Goal: Task Accomplishment & Management: Complete application form

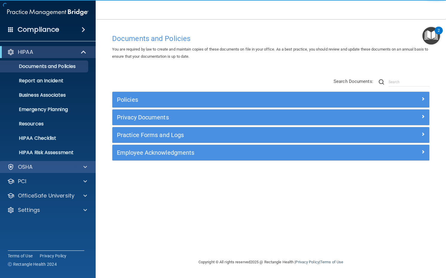
click at [41, 162] on div "OSHA" at bounding box center [48, 167] width 96 height 12
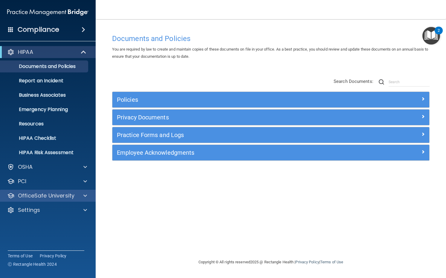
click at [41, 197] on p "OfficeSafe University" at bounding box center [46, 195] width 57 height 7
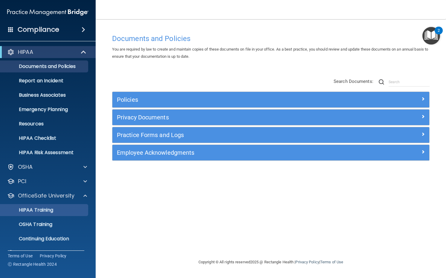
click at [42, 208] on p "HIPAA Training" at bounding box center [28, 210] width 49 height 6
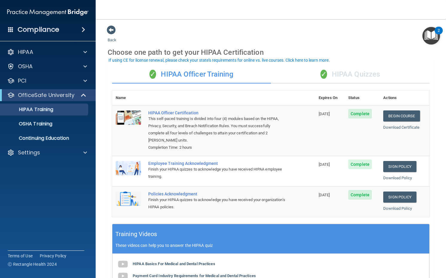
click at [356, 77] on div "✓ HIPAA Quizzes" at bounding box center [350, 75] width 159 height 18
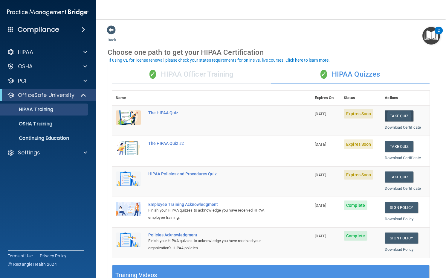
click at [389, 116] on button "Take Quiz" at bounding box center [399, 115] width 29 height 11
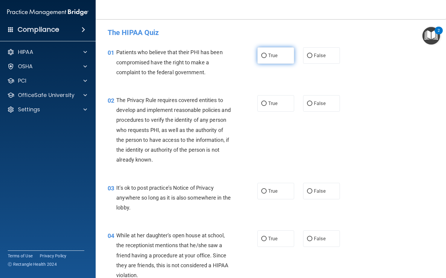
click at [266, 60] on label "True" at bounding box center [276, 55] width 37 height 16
click at [266, 58] on input "True" at bounding box center [264, 56] width 5 height 4
radio input "true"
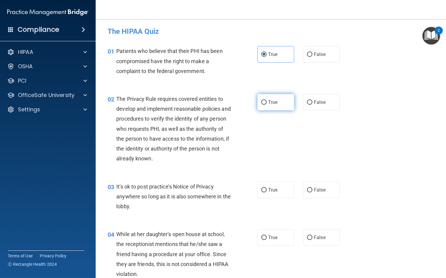
click at [263, 100] on input "True" at bounding box center [264, 102] width 5 height 4
radio input "true"
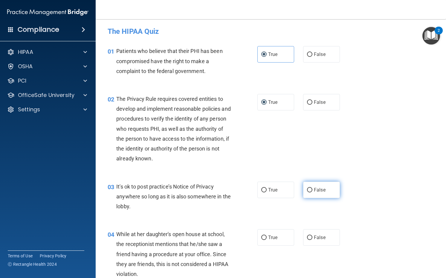
click at [303, 187] on label "False" at bounding box center [321, 190] width 37 height 16
click at [307, 188] on input "False" at bounding box center [309, 190] width 5 height 4
radio input "true"
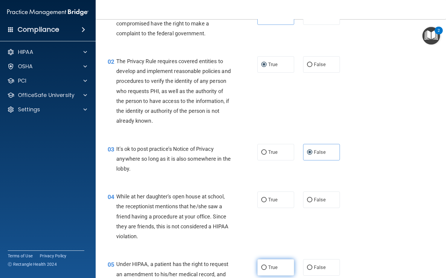
scroll to position [63, 0]
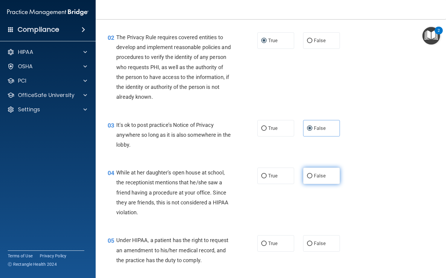
click at [307, 176] on input "False" at bounding box center [309, 176] width 5 height 4
radio input "true"
click at [311, 246] on label "False" at bounding box center [321, 243] width 37 height 16
click at [311, 246] on input "False" at bounding box center [309, 243] width 5 height 4
radio input "true"
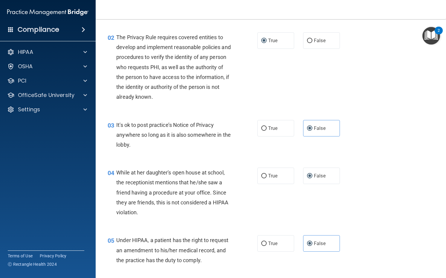
scroll to position [151, 0]
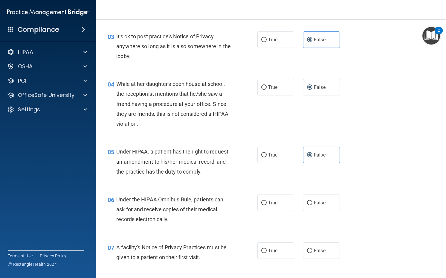
click at [258, 212] on div "06 Under the HIPAA Omnibus Rule, patients can ask for and receive copies of the…" at bounding box center [183, 211] width 168 height 33
click at [273, 204] on label "True" at bounding box center [276, 203] width 37 height 16
click at [267, 204] on input "True" at bounding box center [264, 203] width 5 height 4
radio input "true"
click at [271, 245] on label "True" at bounding box center [276, 250] width 37 height 16
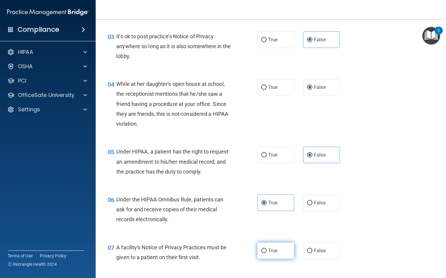
click at [267, 249] on input "True" at bounding box center [264, 251] width 5 height 4
radio input "true"
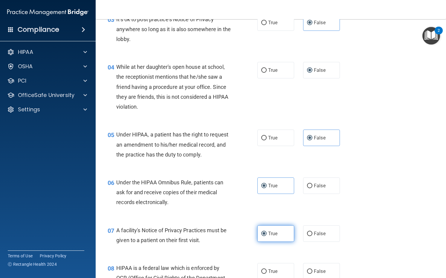
scroll to position [177, 0]
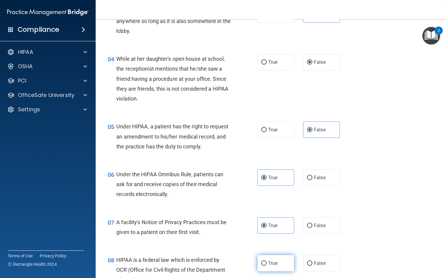
click at [269, 257] on label "True" at bounding box center [276, 263] width 37 height 16
click at [267, 261] on input "True" at bounding box center [264, 263] width 5 height 4
radio input "true"
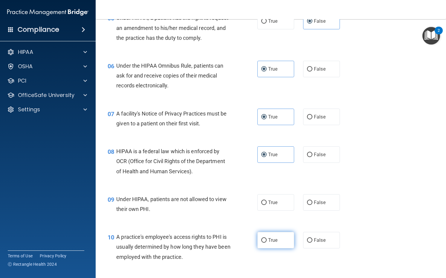
scroll to position [309, 0]
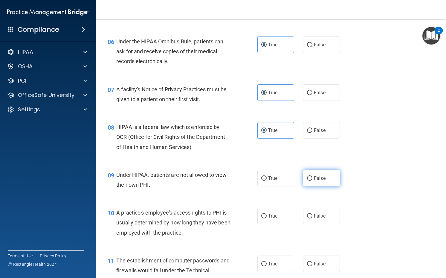
click at [309, 170] on label "False" at bounding box center [321, 178] width 37 height 16
click at [309, 176] on input "False" at bounding box center [309, 178] width 5 height 4
radio input "true"
click at [303, 214] on label "False" at bounding box center [321, 216] width 37 height 16
click at [307, 214] on input "False" at bounding box center [309, 216] width 5 height 4
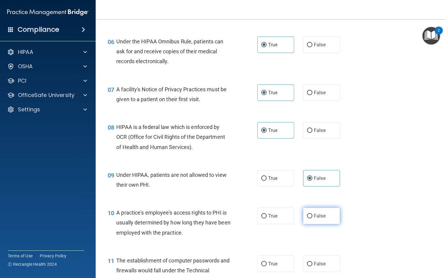
radio input "true"
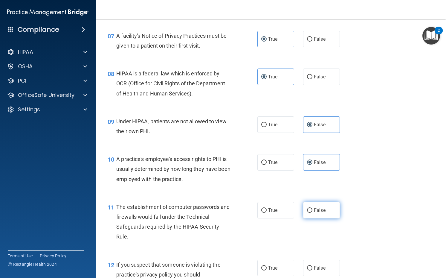
scroll to position [377, 0]
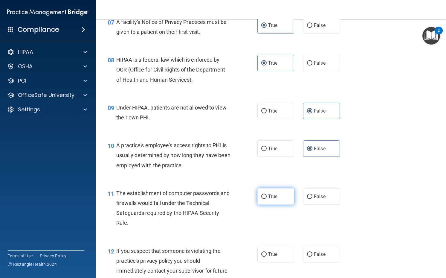
click at [273, 197] on label "True" at bounding box center [276, 196] width 37 height 16
click at [267, 197] on input "True" at bounding box center [264, 197] width 5 height 4
radio input "true"
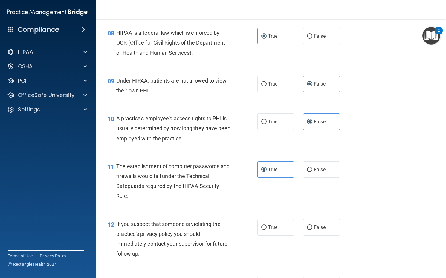
scroll to position [421, 0]
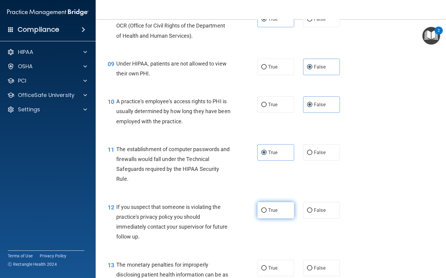
click at [272, 211] on label "True" at bounding box center [276, 210] width 37 height 16
click at [267, 211] on input "True" at bounding box center [264, 210] width 5 height 4
radio input "true"
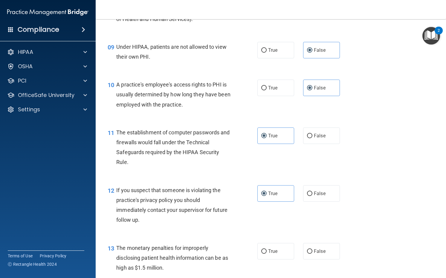
scroll to position [442, 0]
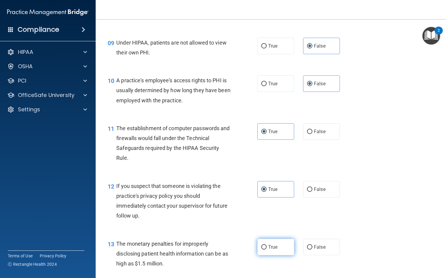
click at [273, 245] on span "True" at bounding box center [272, 247] width 9 height 6
click at [267, 245] on input "True" at bounding box center [264, 247] width 5 height 4
radio input "true"
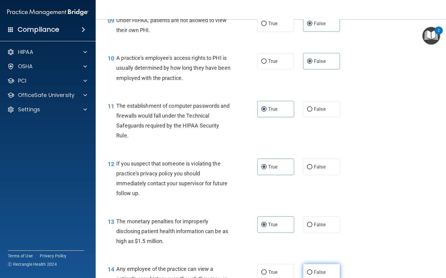
click at [309, 270] on input "False" at bounding box center [309, 272] width 5 height 4
radio input "true"
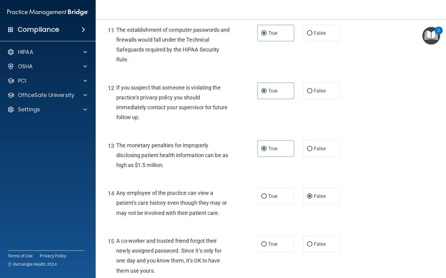
scroll to position [559, 0]
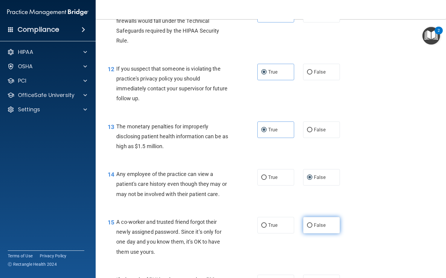
click at [307, 217] on label "False" at bounding box center [321, 225] width 37 height 16
click at [307, 223] on input "False" at bounding box center [309, 225] width 5 height 4
radio input "true"
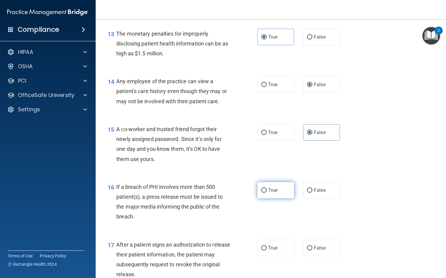
click at [277, 194] on label "True" at bounding box center [276, 190] width 37 height 16
click at [267, 193] on input "True" at bounding box center [264, 190] width 5 height 4
radio input "true"
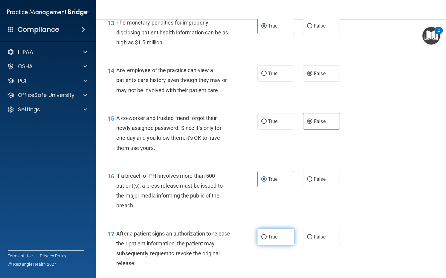
click at [271, 239] on label "True" at bounding box center [276, 237] width 37 height 16
click at [267, 239] on input "True" at bounding box center [264, 237] width 5 height 4
radio input "true"
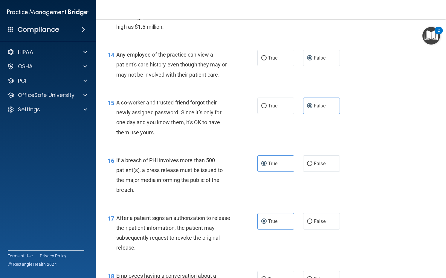
scroll to position [695, 0]
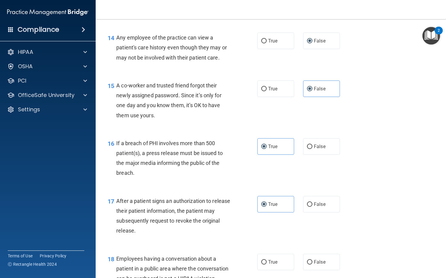
click at [306, 246] on div "18 Employees having a conversation about a patient in a public area where the c…" at bounding box center [271, 270] width 336 height 48
click at [307, 260] on input "False" at bounding box center [309, 262] width 5 height 4
radio input "true"
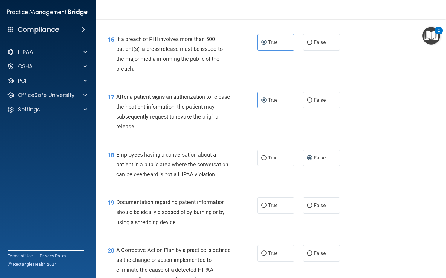
scroll to position [818, 0]
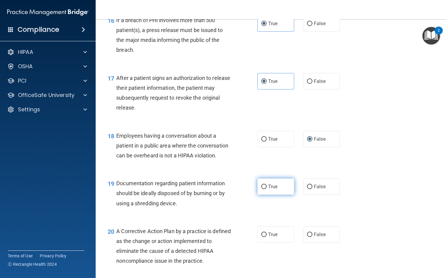
click at [261, 188] on label "True" at bounding box center [276, 186] width 37 height 16
click at [262, 188] on input "True" at bounding box center [264, 187] width 5 height 4
radio input "true"
click at [260, 226] on label "True" at bounding box center [276, 234] width 37 height 16
click at [262, 233] on input "True" at bounding box center [264, 235] width 5 height 4
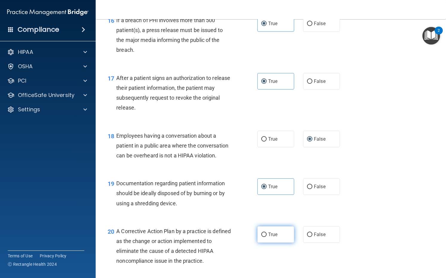
radio input "true"
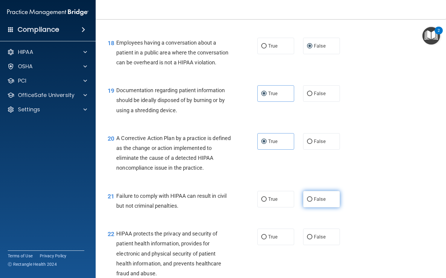
click at [308, 198] on label "False" at bounding box center [321, 199] width 37 height 16
click at [308, 198] on input "False" at bounding box center [309, 199] width 5 height 4
radio input "true"
click at [273, 229] on label "True" at bounding box center [276, 237] width 37 height 16
click at [267, 235] on input "True" at bounding box center [264, 237] width 5 height 4
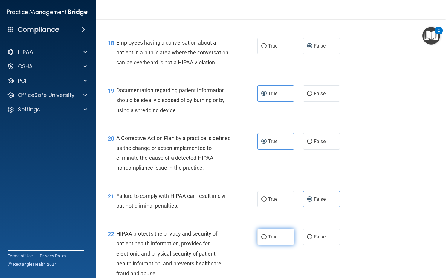
radio input "true"
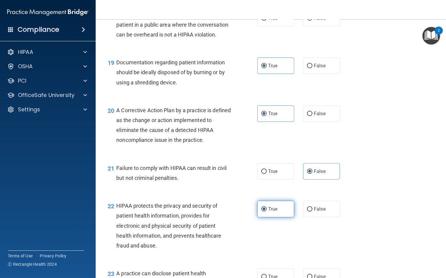
scroll to position [952, 0]
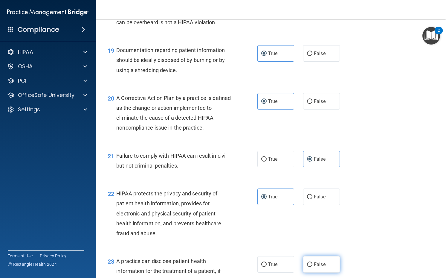
click at [317, 256] on label "False" at bounding box center [321, 264] width 37 height 16
click at [313, 262] on input "False" at bounding box center [309, 264] width 5 height 4
radio input "true"
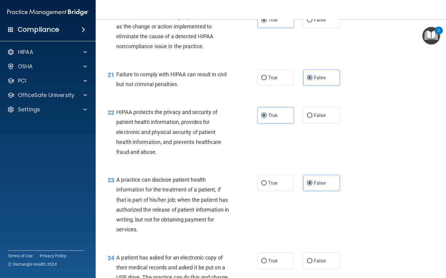
scroll to position [1087, 0]
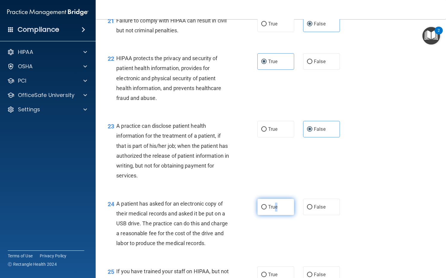
click at [275, 204] on span "True" at bounding box center [272, 207] width 9 height 6
click at [267, 205] on input "True" at bounding box center [264, 207] width 5 height 4
radio input "true"
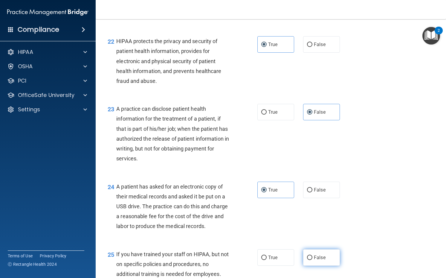
click at [320, 254] on label "False" at bounding box center [321, 257] width 37 height 16
click at [313, 256] on input "False" at bounding box center [309, 258] width 5 height 4
radio input "true"
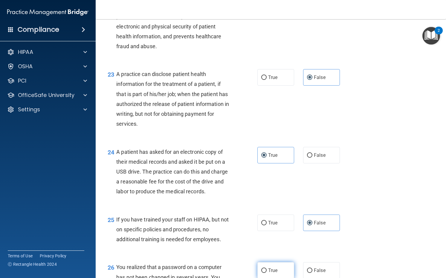
click at [276, 262] on label "True" at bounding box center [276, 270] width 37 height 16
click at [267, 268] on input "True" at bounding box center [264, 270] width 5 height 4
radio input "true"
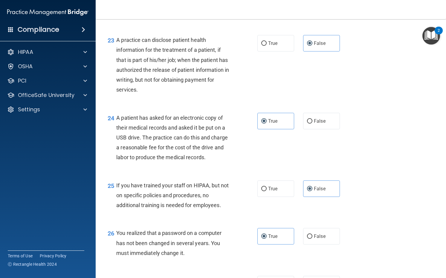
scroll to position [1266, 0]
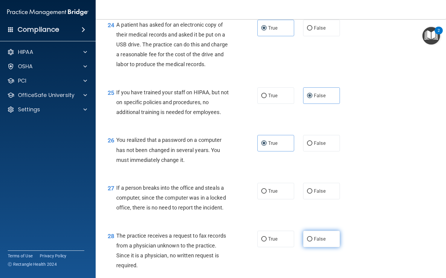
click at [304, 236] on label "False" at bounding box center [321, 239] width 37 height 16
click at [307, 237] on input "False" at bounding box center [309, 239] width 5 height 4
radio input "true"
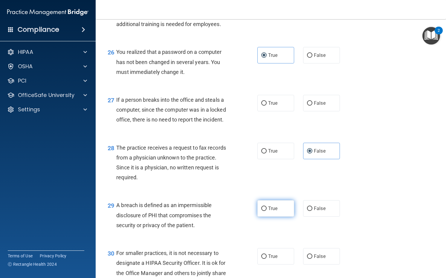
click at [265, 203] on label "True" at bounding box center [276, 208] width 37 height 16
click at [265, 206] on input "True" at bounding box center [264, 208] width 5 height 4
radio input "true"
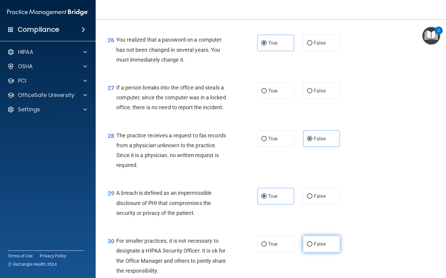
click at [305, 236] on label "False" at bounding box center [321, 244] width 37 height 16
click at [307, 242] on input "False" at bounding box center [309, 244] width 5 height 4
radio input "true"
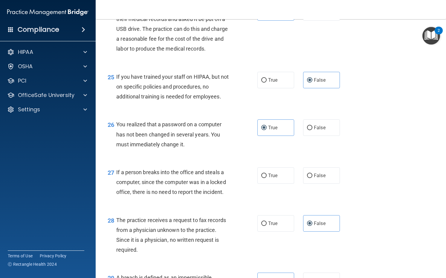
scroll to position [1298, 0]
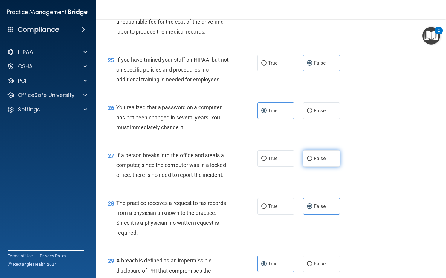
click at [303, 154] on label "False" at bounding box center [321, 158] width 37 height 16
click at [307, 156] on input "False" at bounding box center [309, 158] width 5 height 4
radio input "true"
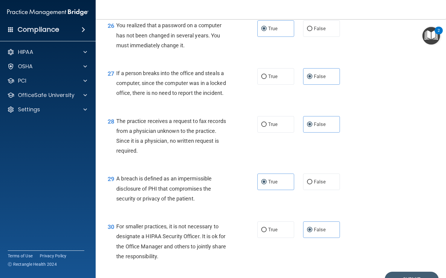
scroll to position [1406, 0]
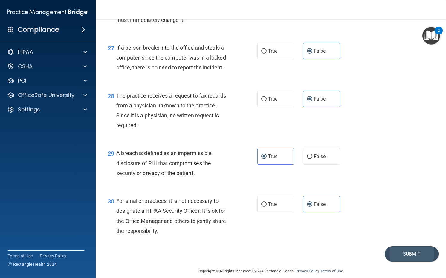
click at [396, 252] on button "Submit" at bounding box center [412, 253] width 54 height 15
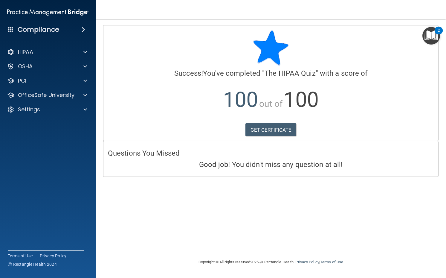
click at [30, 101] on div "HIPAA Documents and Policies Report an Incident Business Associates Emergency P…" at bounding box center [48, 82] width 96 height 77
click at [30, 100] on div "OfficeSafe University" at bounding box center [48, 95] width 96 height 12
click at [61, 95] on p "OfficeSafe University" at bounding box center [46, 95] width 57 height 7
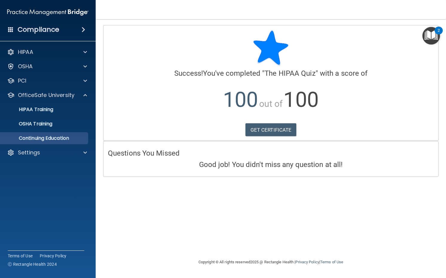
click at [52, 134] on link "Continuing Education" at bounding box center [41, 138] width 94 height 12
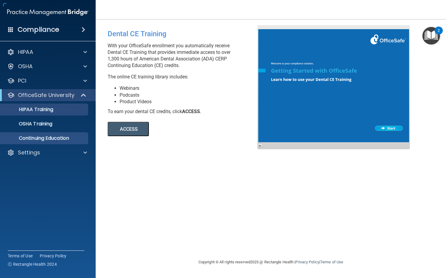
click at [53, 110] on p "HIPAA Training" at bounding box center [28, 110] width 49 height 6
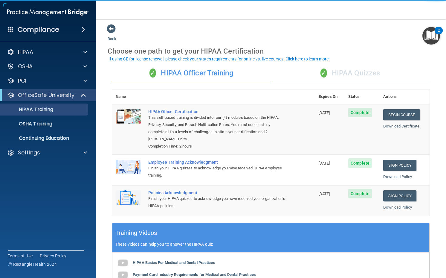
scroll to position [16, 0]
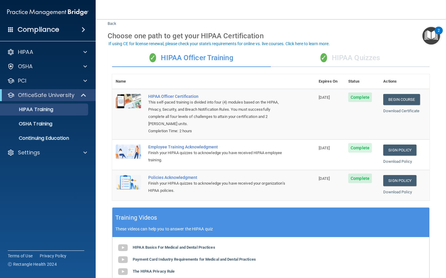
click at [335, 60] on div "✓ HIPAA Quizzes" at bounding box center [350, 58] width 159 height 18
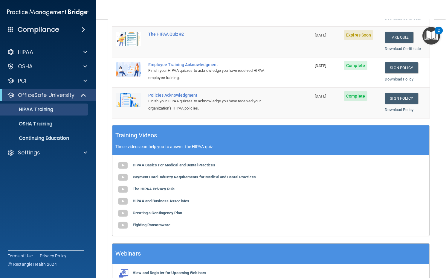
scroll to position [168, 0]
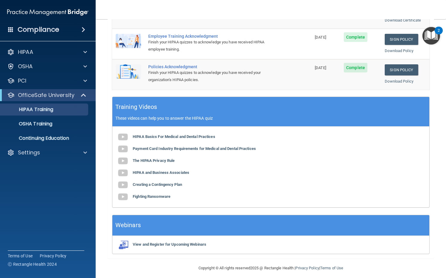
click at [242, 164] on div "HIPAA Basics For Medical and Dental Practices Payment Card Industry Requirement…" at bounding box center [271, 167] width 317 height 81
